Goal: Task Accomplishment & Management: Complete application form

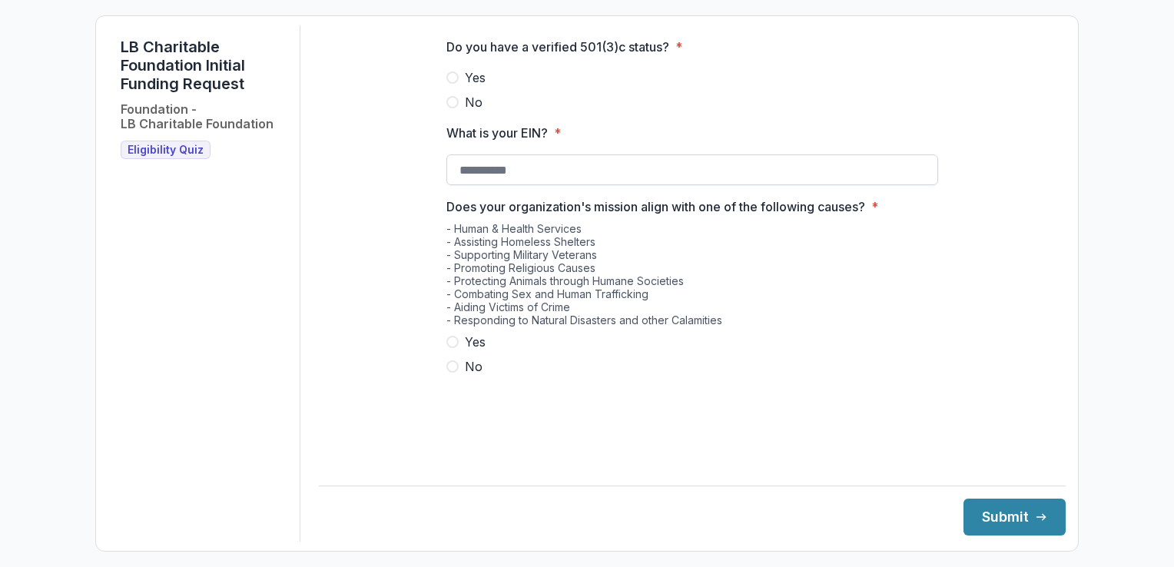
click at [599, 180] on input "What is your EIN? *" at bounding box center [693, 169] width 492 height 31
click at [460, 105] on label "No" at bounding box center [693, 102] width 492 height 18
click at [457, 87] on label "Yes" at bounding box center [693, 77] width 492 height 18
click at [514, 185] on input "What is your EIN? *" at bounding box center [693, 169] width 492 height 31
type input "**********"
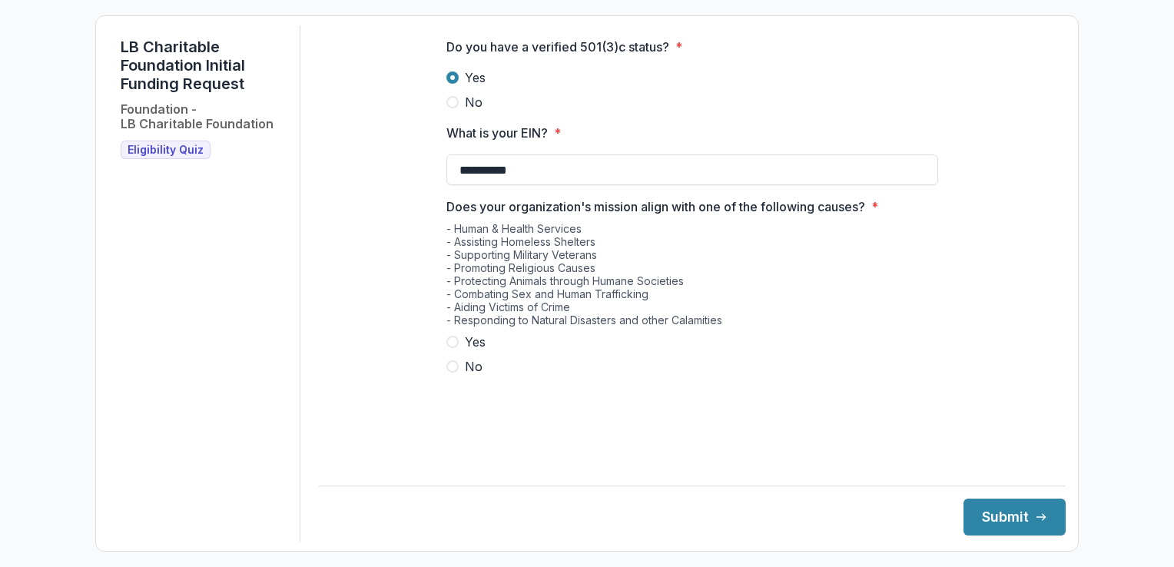
click at [478, 362] on div "Yes No" at bounding box center [693, 354] width 492 height 43
click at [477, 350] on span "Yes" at bounding box center [475, 342] width 21 height 18
click at [1018, 518] on button "Submit" at bounding box center [1015, 517] width 102 height 37
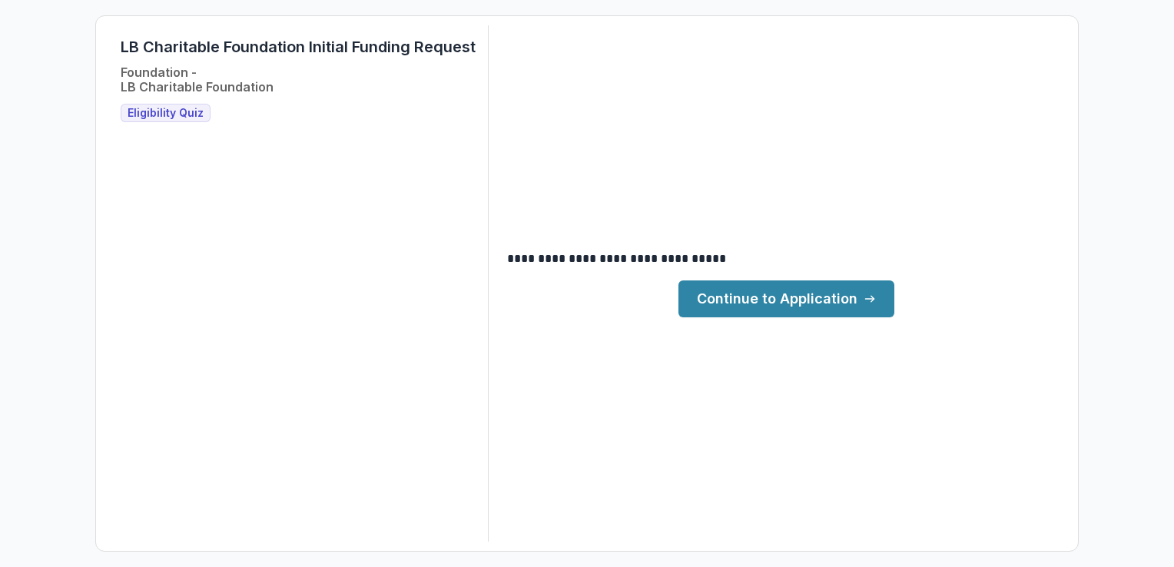
click at [845, 304] on link "Continue to Application" at bounding box center [787, 299] width 216 height 37
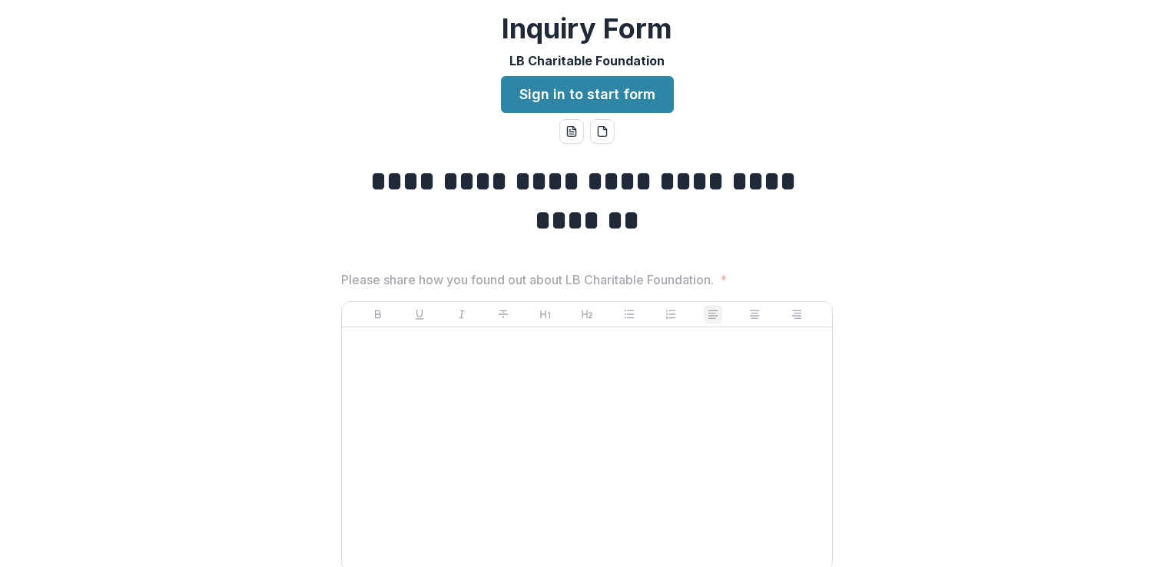
click at [507, 368] on div at bounding box center [587, 449] width 478 height 231
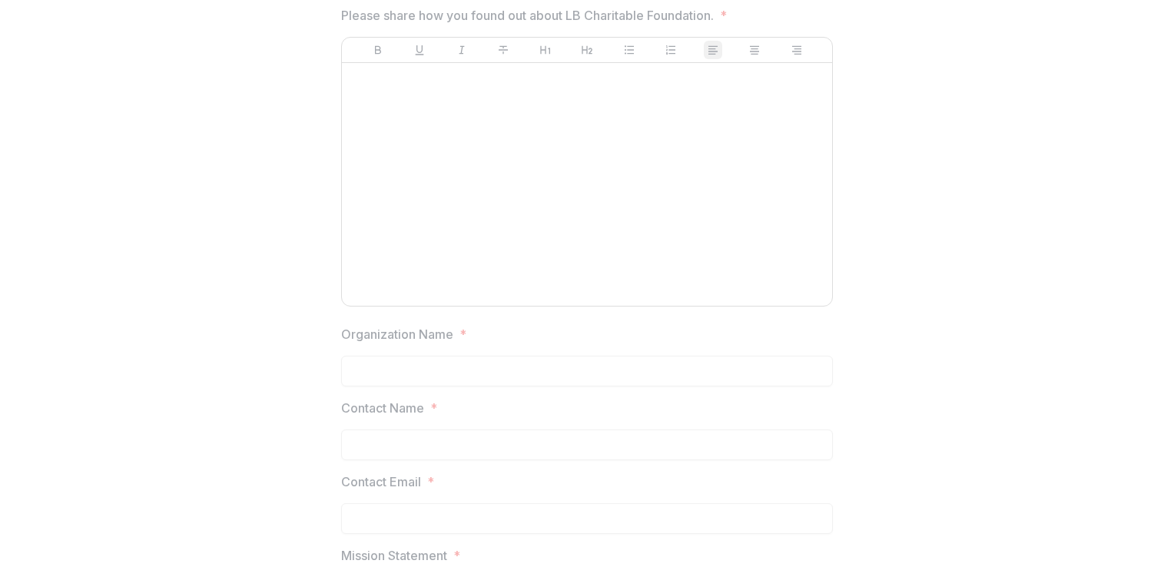
scroll to position [77, 0]
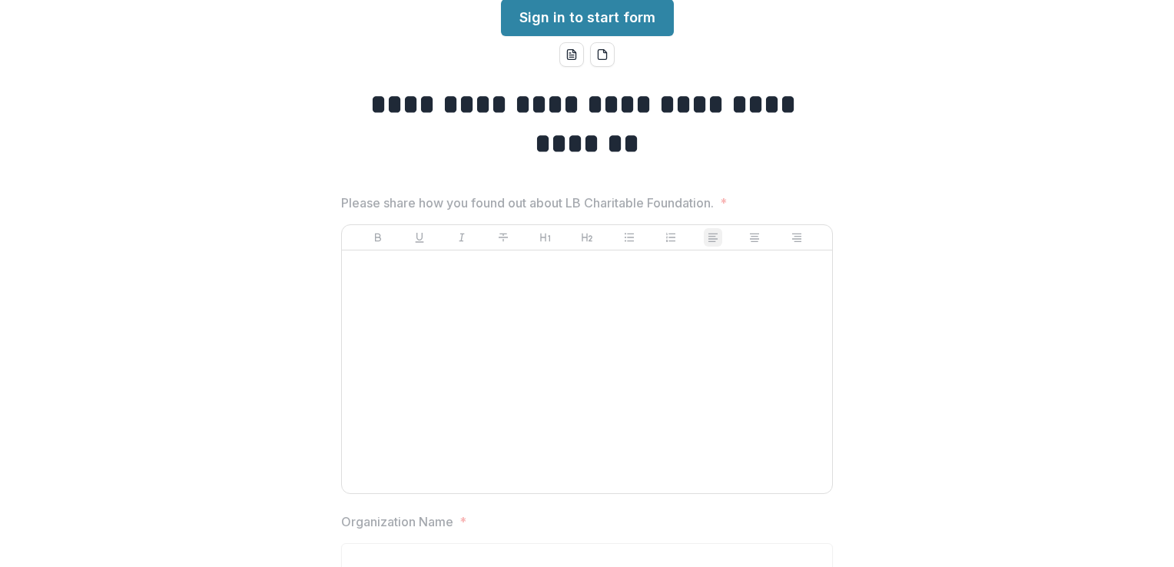
click at [520, 367] on div at bounding box center [587, 372] width 478 height 231
drag, startPoint x: 493, startPoint y: 368, endPoint x: 484, endPoint y: 370, distance: 8.6
click at [492, 370] on div at bounding box center [587, 372] width 478 height 231
click at [484, 361] on div at bounding box center [587, 372] width 478 height 231
click at [484, 355] on div at bounding box center [587, 372] width 478 height 231
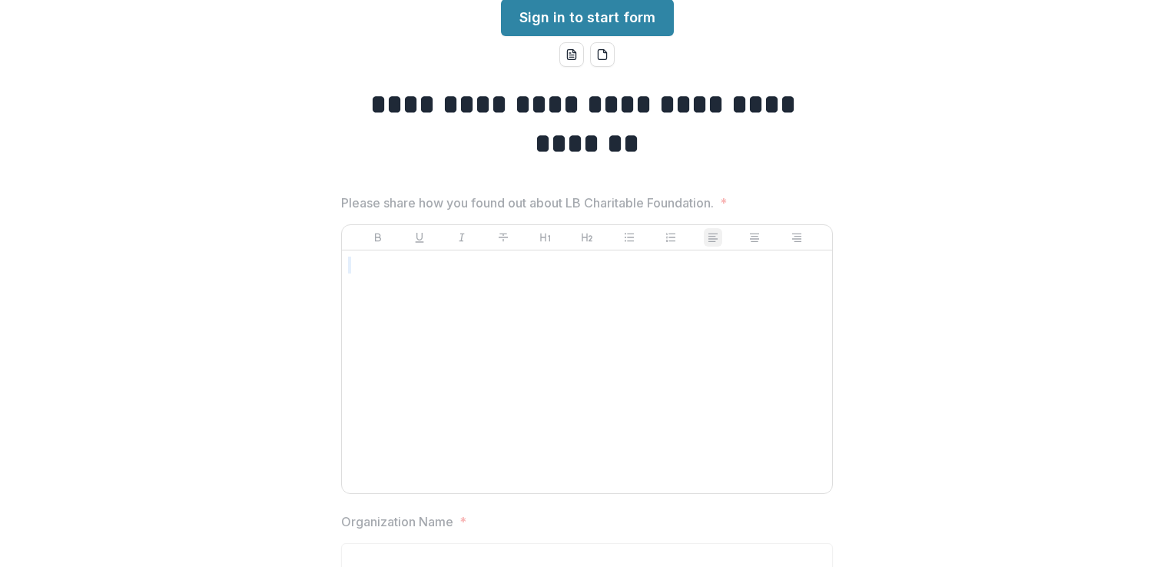
click at [484, 355] on div at bounding box center [587, 372] width 478 height 231
click at [730, 330] on div at bounding box center [587, 372] width 478 height 231
click at [574, 284] on div at bounding box center [587, 372] width 478 height 231
click at [563, 284] on div at bounding box center [587, 372] width 478 height 231
click at [447, 372] on div at bounding box center [587, 372] width 478 height 231
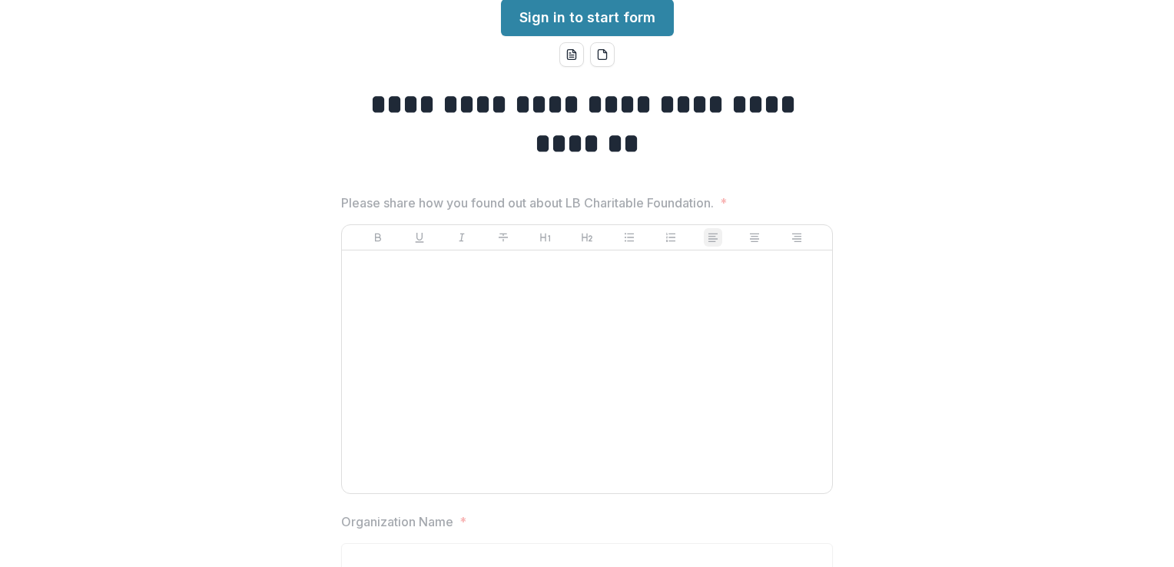
click at [429, 386] on div at bounding box center [587, 372] width 478 height 231
click at [577, 17] on link "Sign in to start form" at bounding box center [587, 17] width 173 height 37
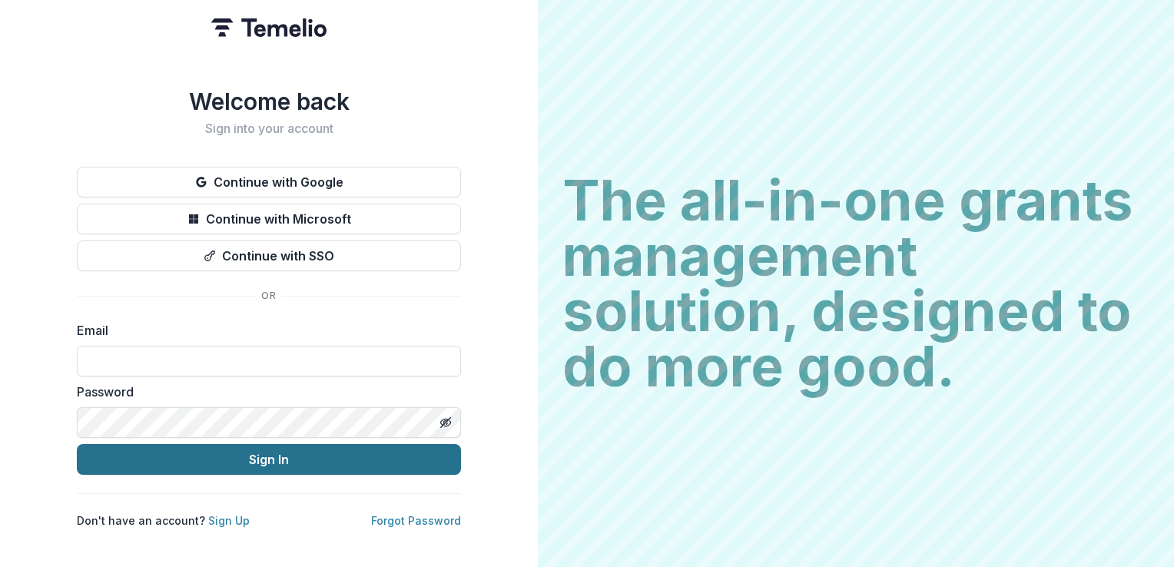
type input "**********"
click at [276, 457] on button "Sign In" at bounding box center [269, 459] width 384 height 31
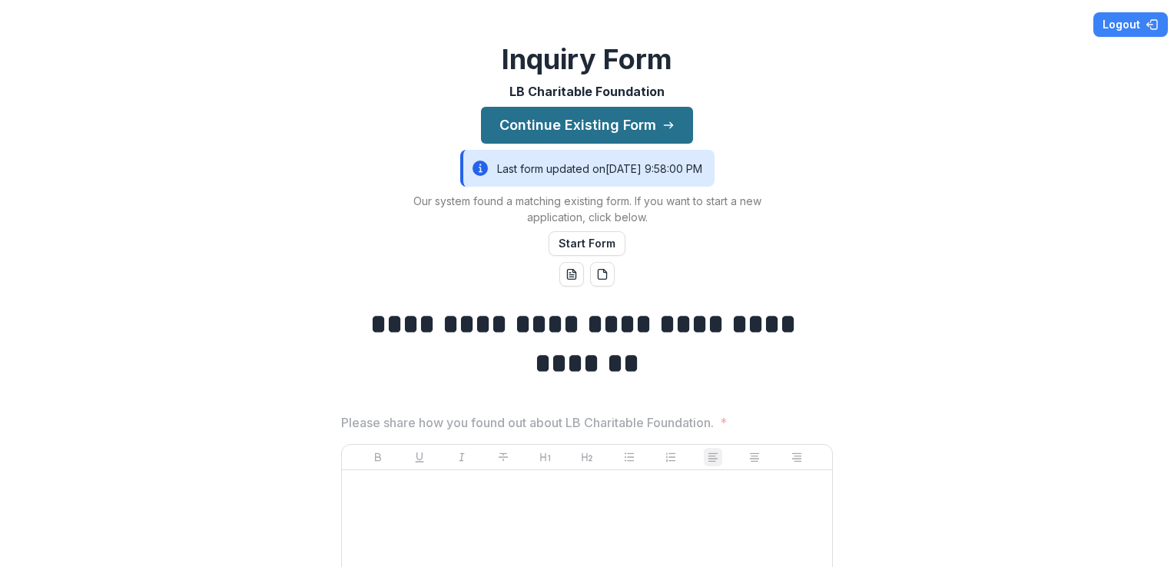
click at [615, 128] on button "Continue Existing Form" at bounding box center [587, 125] width 212 height 37
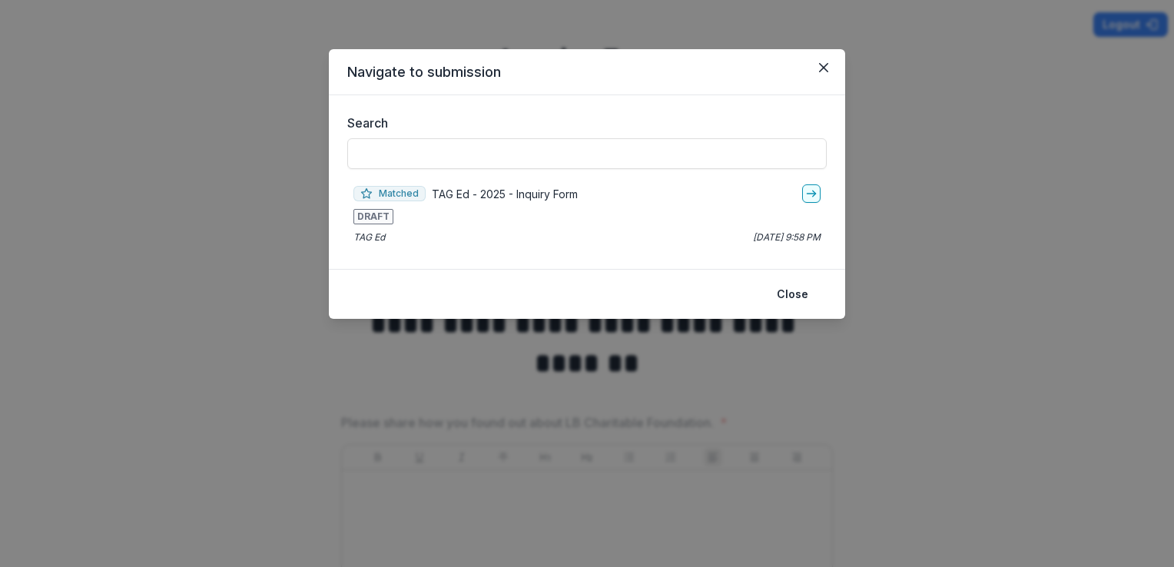
click at [384, 229] on div "Matched TAG Ed - 2025 - Inquiry Form DRAFT TAG Ed Aug 26, 2025, 9:58 PM" at bounding box center [587, 214] width 480 height 72
click at [370, 224] on div "Matched TAG Ed - 2025 - Inquiry Form DRAFT TAG Ed Aug 26, 2025, 9:58 PM" at bounding box center [587, 214] width 480 height 72
click at [372, 220] on span "DRAFT" at bounding box center [374, 216] width 40 height 15
click at [394, 208] on div "Matched TAG Ed - 2025 - Inquiry Form DRAFT TAG Ed Aug 26, 2025, 9:58 PM" at bounding box center [587, 214] width 480 height 72
click at [808, 194] on line "go-to" at bounding box center [811, 194] width 8 height 0
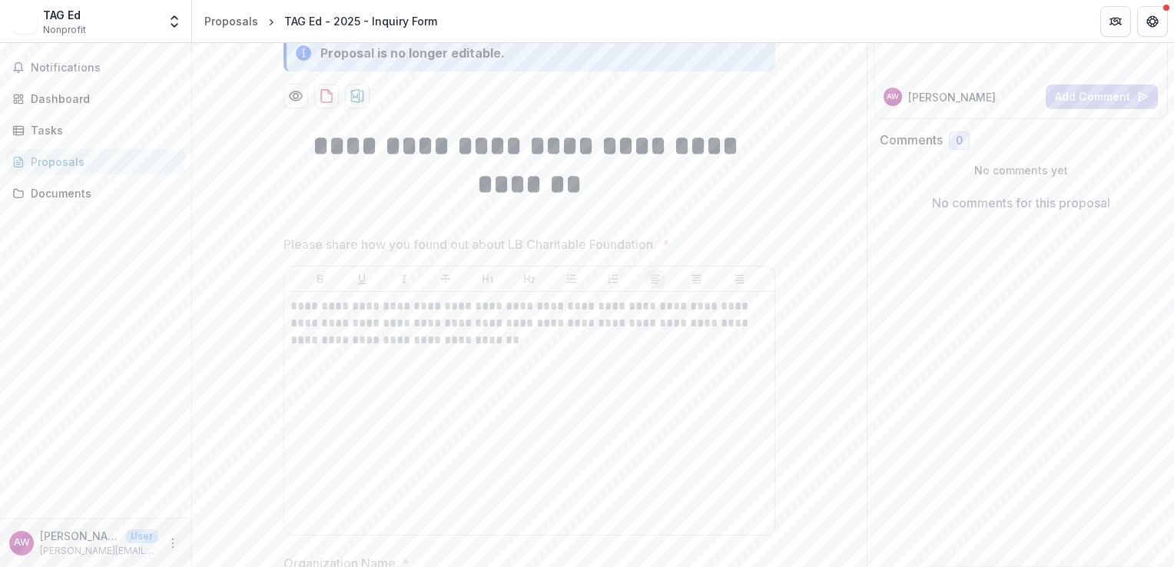
scroll to position [231, 0]
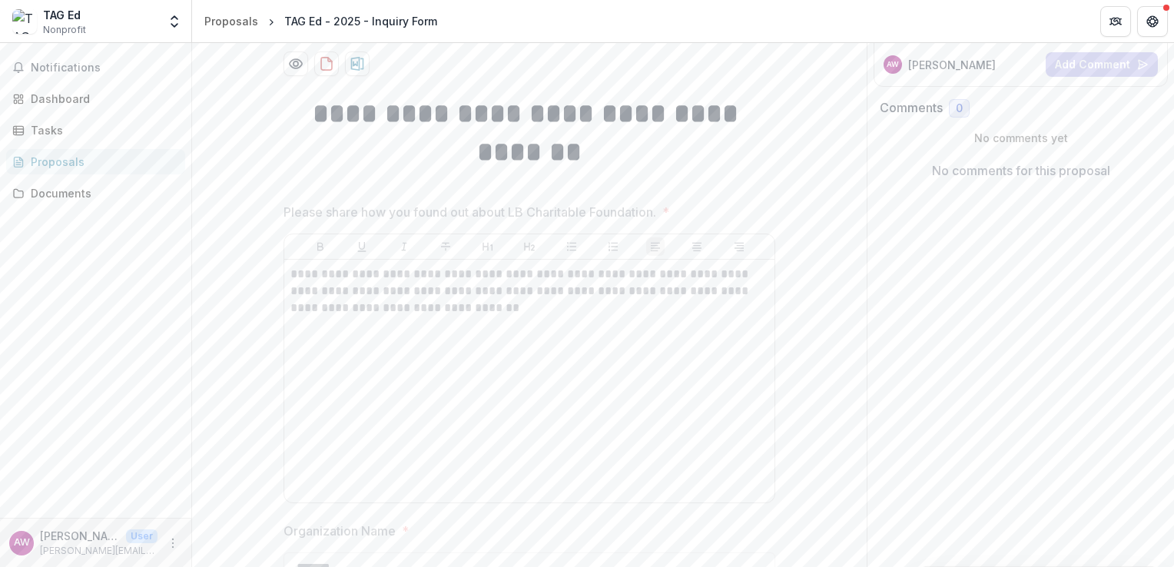
click at [515, 344] on div "**********" at bounding box center [530, 381] width 478 height 231
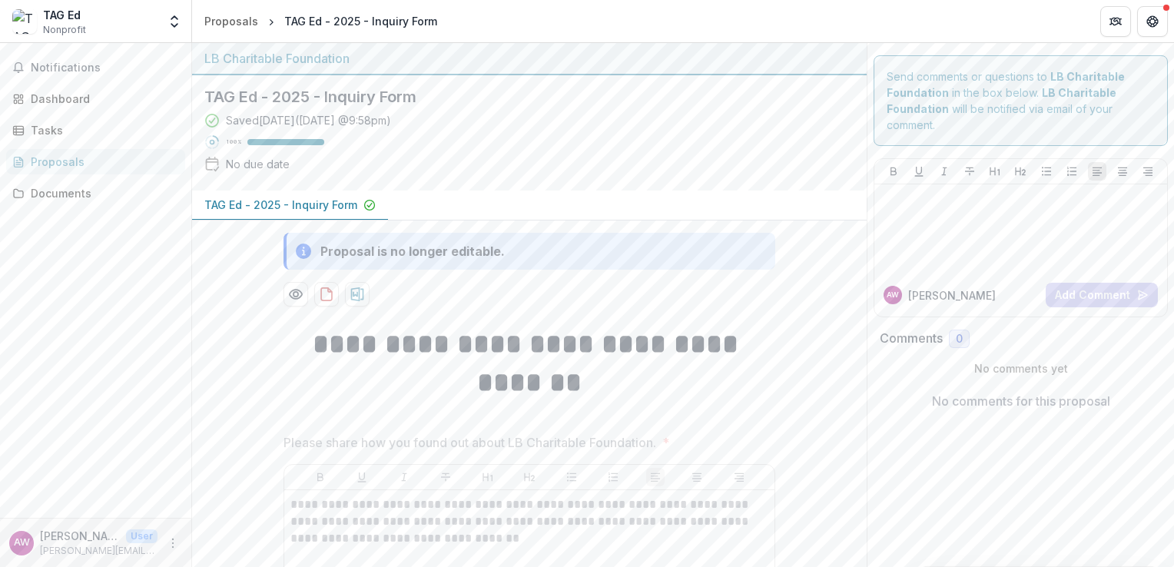
click at [307, 245] on icon at bounding box center [303, 251] width 15 height 18
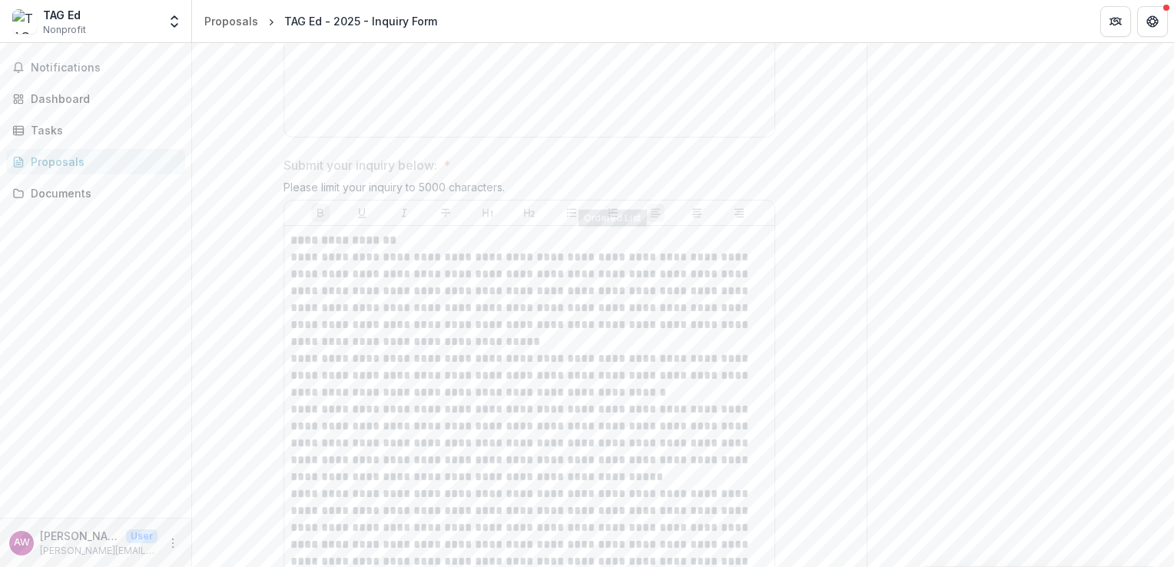
scroll to position [1153, 0]
click at [461, 233] on p "**********" at bounding box center [530, 283] width 478 height 101
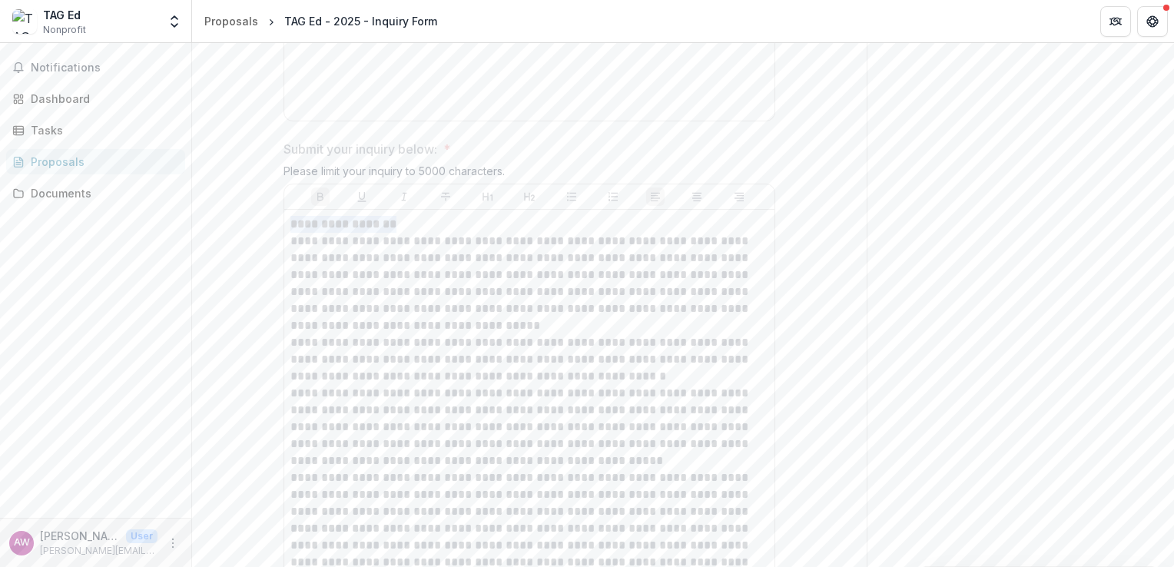
drag, startPoint x: 461, startPoint y: 230, endPoint x: 447, endPoint y: 250, distance: 24.3
click at [447, 250] on p "**********" at bounding box center [530, 283] width 478 height 101
click at [435, 254] on p "**********" at bounding box center [530, 283] width 478 height 101
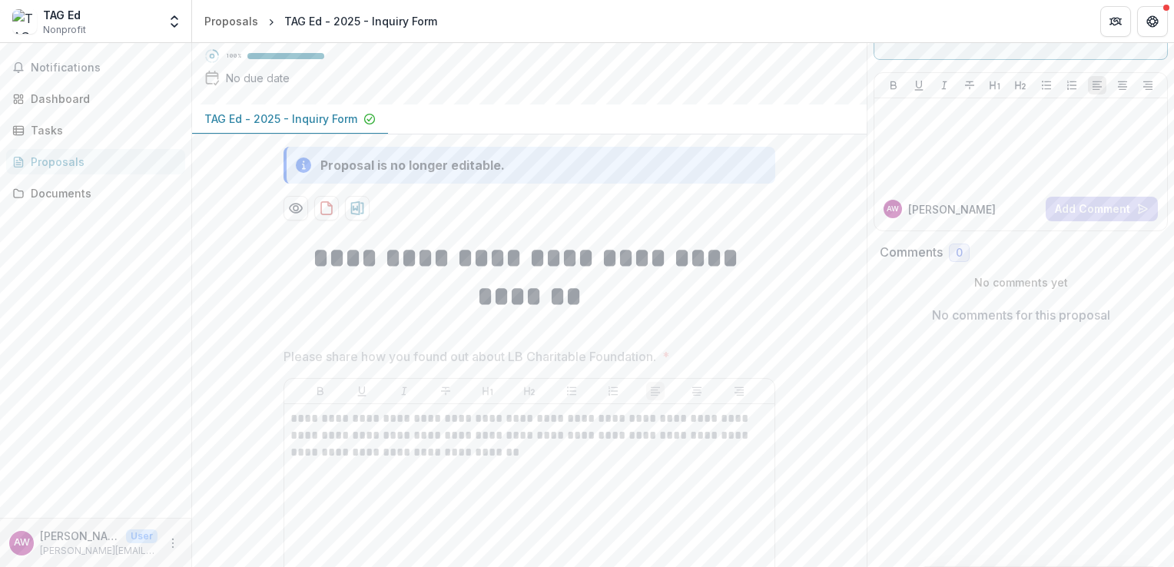
scroll to position [77, 0]
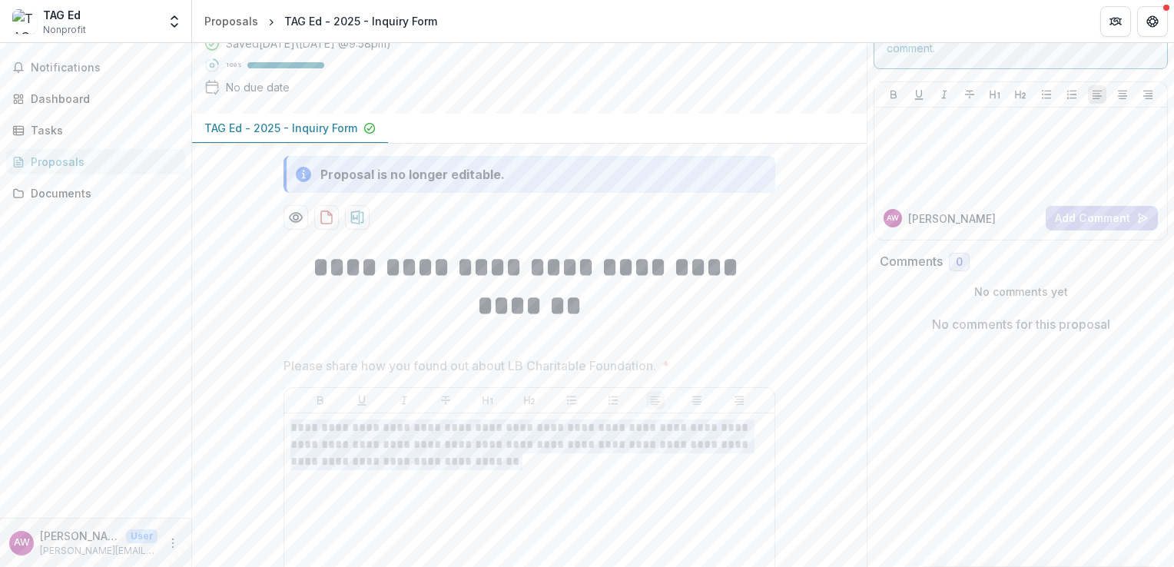
drag, startPoint x: 467, startPoint y: 457, endPoint x: 285, endPoint y: 419, distance: 185.3
click at [285, 419] on div "**********" at bounding box center [529, 535] width 490 height 243
drag, startPoint x: 285, startPoint y: 419, endPoint x: 333, endPoint y: 434, distance: 49.8
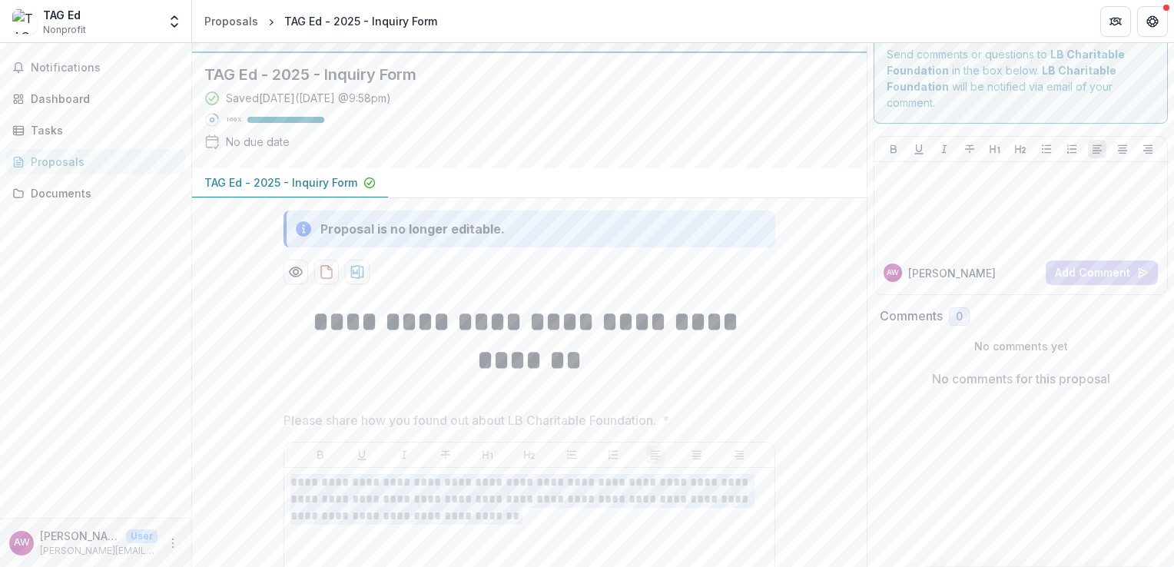
scroll to position [0, 0]
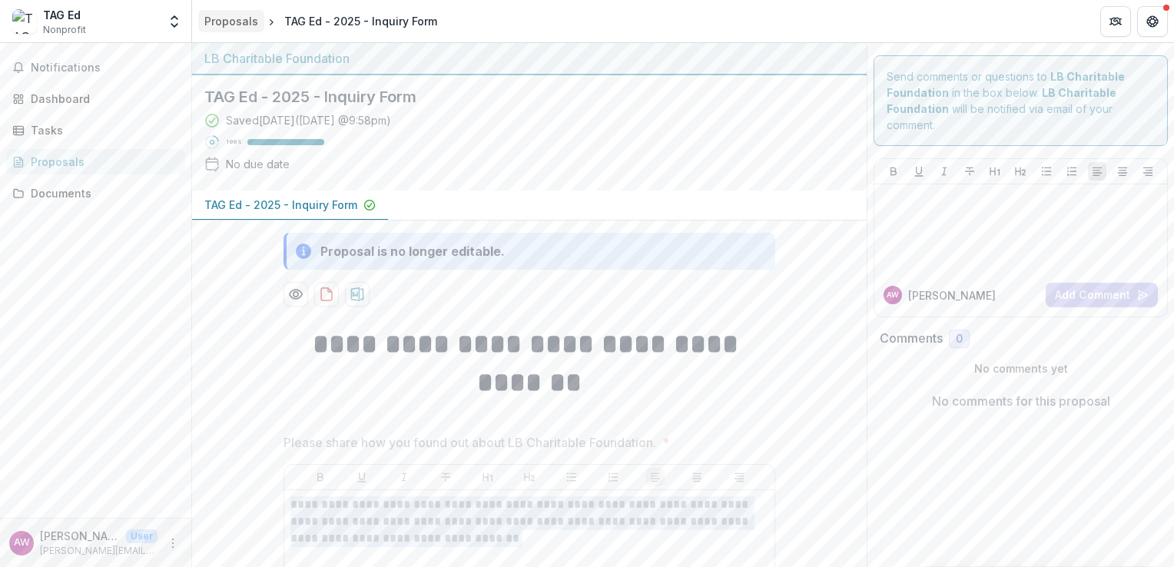
click at [252, 18] on div "Proposals" at bounding box center [231, 21] width 54 height 16
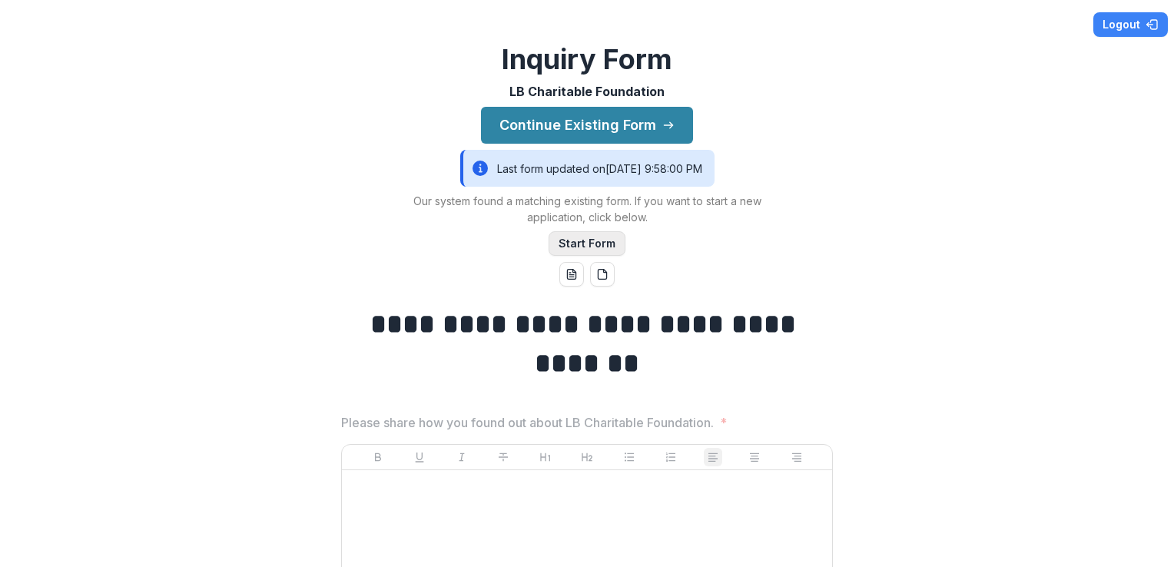
click at [593, 243] on button "Start Form" at bounding box center [587, 243] width 77 height 25
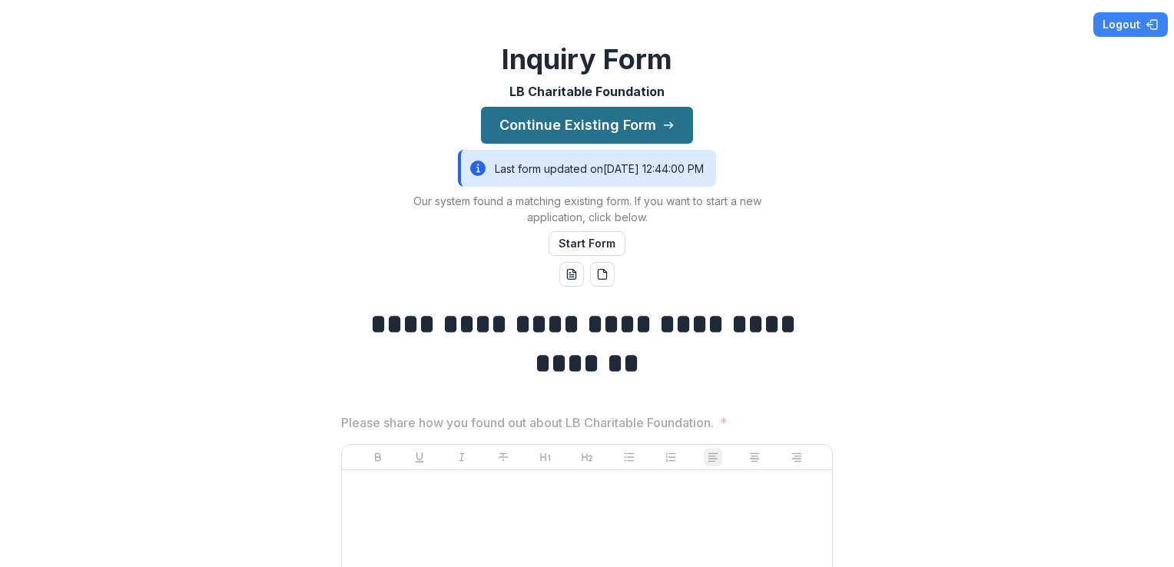
click at [649, 123] on button "Continue Existing Form" at bounding box center [587, 125] width 212 height 37
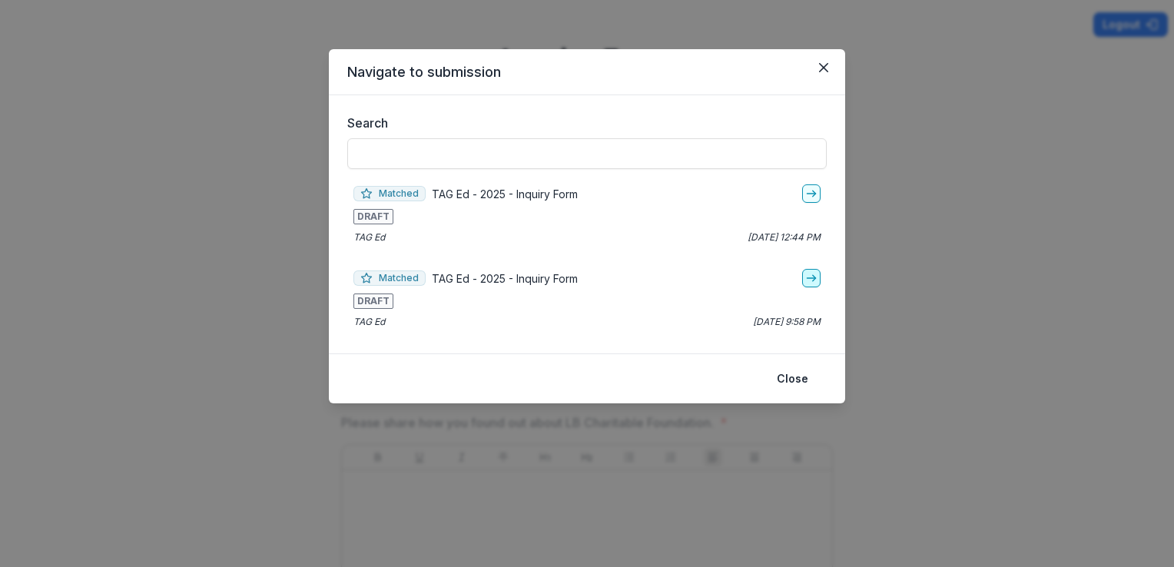
click at [818, 278] on link "go-to" at bounding box center [811, 278] width 18 height 18
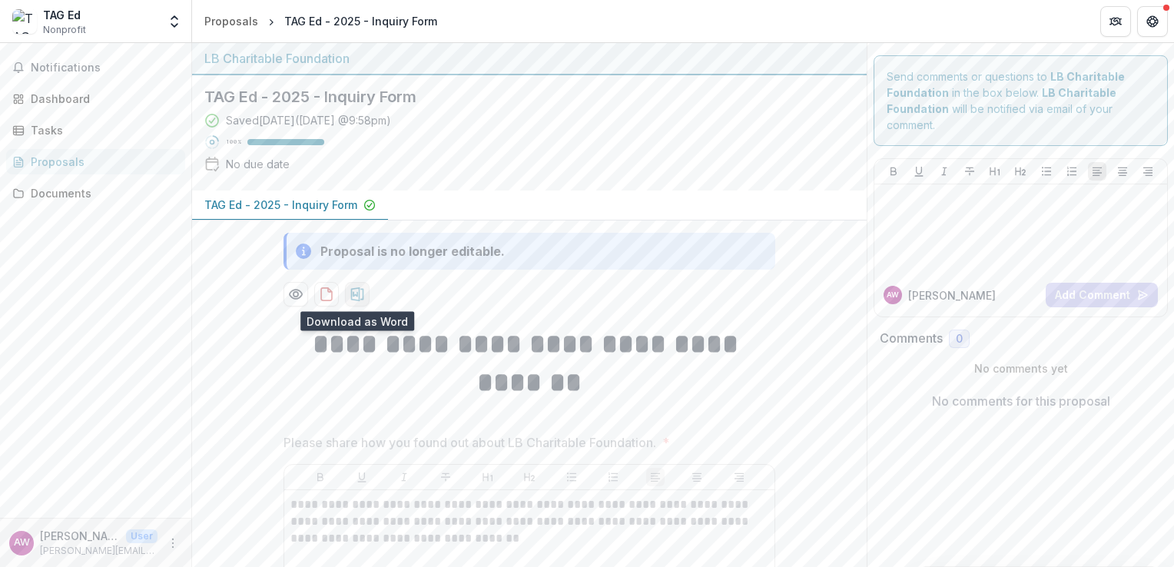
click at [357, 291] on icon "download-proposal" at bounding box center [357, 294] width 13 height 14
drag, startPoint x: 585, startPoint y: 374, endPoint x: 434, endPoint y: 308, distance: 164.9
click at [585, 374] on h1 "**********" at bounding box center [530, 364] width 492 height 78
click at [54, 99] on div "Dashboard" at bounding box center [102, 99] width 142 height 16
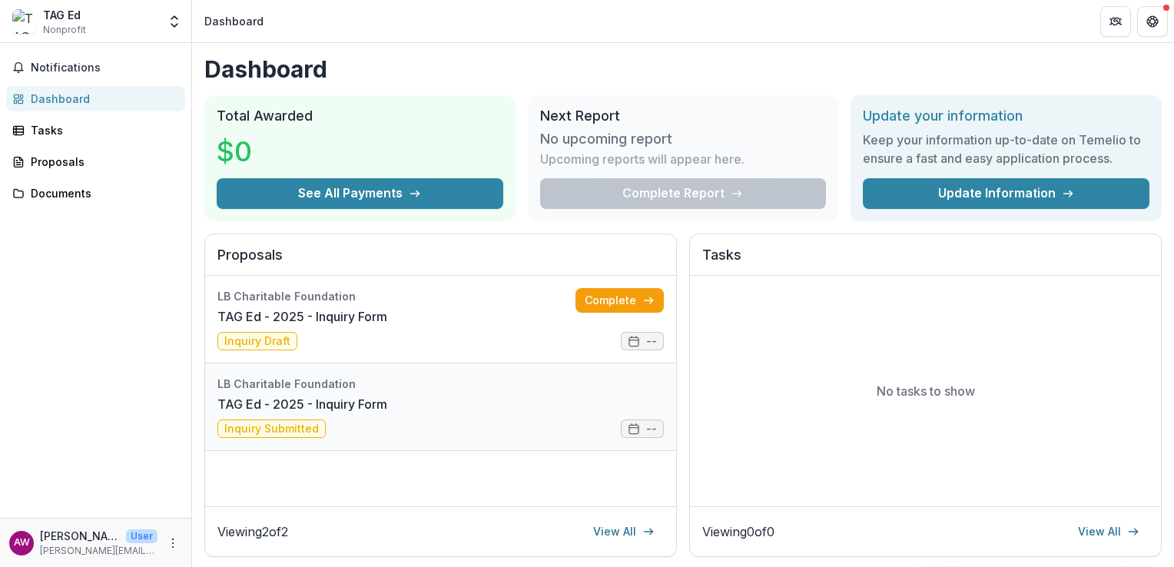
click at [387, 414] on link "TAG Ed - 2025 - Inquiry Form" at bounding box center [303, 404] width 170 height 18
